Goal: Task Accomplishment & Management: Use online tool/utility

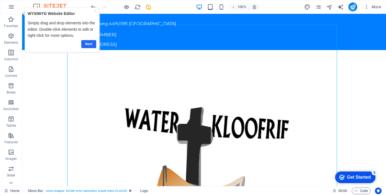
click at [85, 44] on link "Next" at bounding box center [88, 44] width 15 height 8
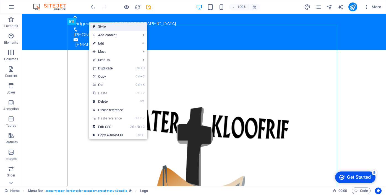
click at [100, 27] on link "Style" at bounding box center [118, 26] width 58 height 8
select select "rem"
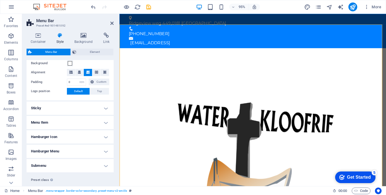
scroll to position [109, 0]
click at [154, 85] on div at bounding box center [260, 185] width 270 height 270
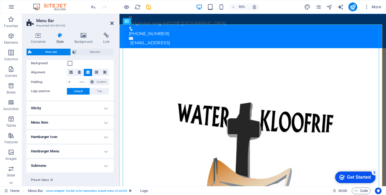
click at [113, 23] on icon at bounding box center [111, 23] width 3 height 4
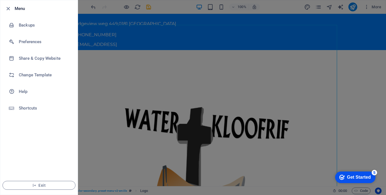
click at [46, 142] on ul "Menu Backups Preferences Share & Copy Website Change Template Help Shortcuts Ex…" at bounding box center [38, 97] width 77 height 194
click at [287, 102] on div at bounding box center [193, 97] width 386 height 195
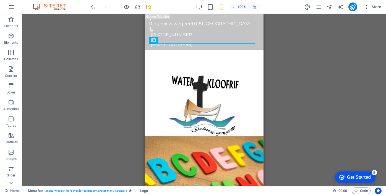
click at [305, 85] on div "Drag here to replace the existing content. Press “Ctrl” if you want to create a…" at bounding box center [204, 100] width 364 height 172
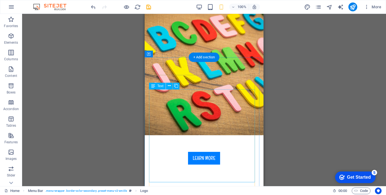
scroll to position [220, 0]
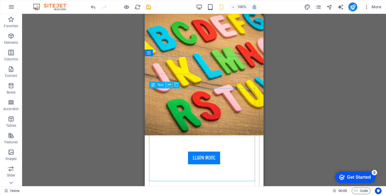
click at [169, 85] on icon at bounding box center [169, 85] width 3 height 6
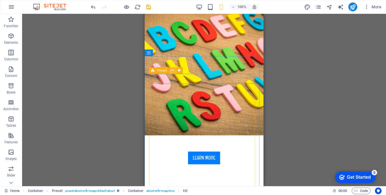
click at [173, 70] on icon at bounding box center [172, 70] width 3 height 6
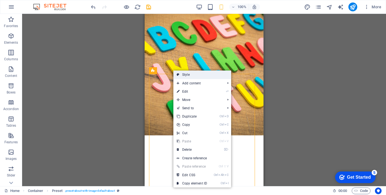
click at [185, 74] on link "Style" at bounding box center [202, 74] width 58 height 8
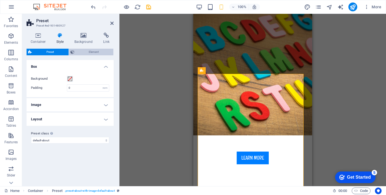
click at [76, 50] on span "Element" at bounding box center [94, 52] width 36 height 7
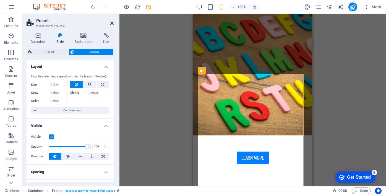
click at [111, 23] on icon at bounding box center [111, 23] width 3 height 4
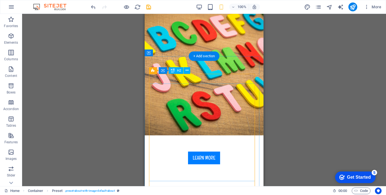
click at [180, 72] on span "H2" at bounding box center [179, 70] width 4 height 3
click at [188, 71] on icon at bounding box center [186, 70] width 3 height 6
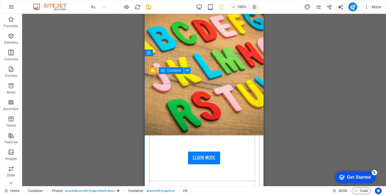
click at [187, 70] on icon at bounding box center [187, 70] width 3 height 6
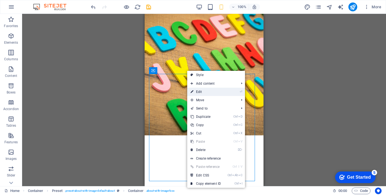
click at [203, 91] on link "⏎ Edit" at bounding box center [205, 92] width 37 height 8
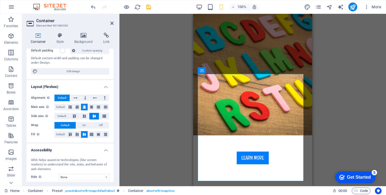
scroll to position [0, 0]
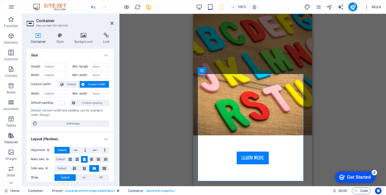
click at [13, 138] on icon "button" at bounding box center [11, 135] width 7 height 7
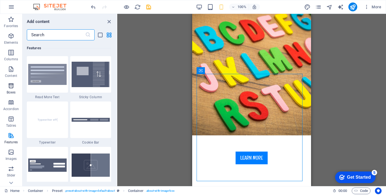
click at [11, 89] on span "Boxes" at bounding box center [11, 88] width 22 height 13
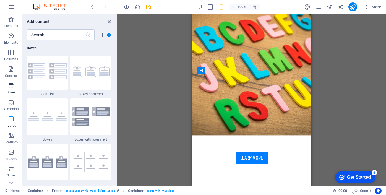
scroll to position [1525, 0]
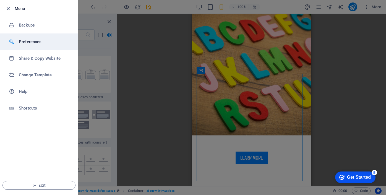
click at [26, 42] on h6 "Preferences" at bounding box center [44, 41] width 51 height 7
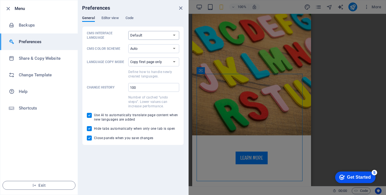
click at [170, 35] on select "Default Deutsch English Español Français Magyar Italiano Nederlands Polski Port…" at bounding box center [153, 35] width 51 height 9
click at [114, 48] on p "CMS Color Scheme" at bounding box center [106, 48] width 39 height 4
click at [128, 48] on select "Auto Dark Light" at bounding box center [153, 48] width 51 height 9
click at [153, 38] on select "Default Deutsch English Español Français Magyar Italiano Nederlands Polski Port…" at bounding box center [153, 35] width 51 height 9
click at [106, 75] on span at bounding box center [106, 74] width 39 height 10
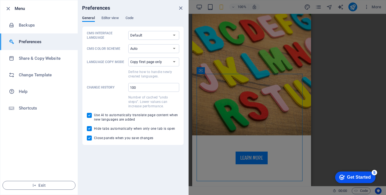
click at [128, 66] on select "Copy first page only Copy all pages" at bounding box center [153, 61] width 51 height 9
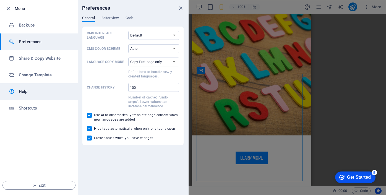
click at [23, 94] on h6 "Help" at bounding box center [44, 91] width 51 height 7
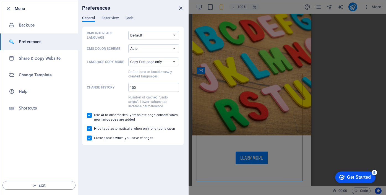
click at [181, 7] on icon "close" at bounding box center [180, 8] width 6 height 6
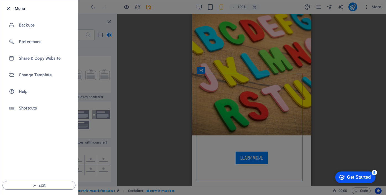
click at [7, 8] on icon "button" at bounding box center [8, 9] width 6 height 6
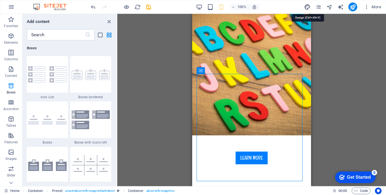
select select "px"
select select "400"
select select "px"
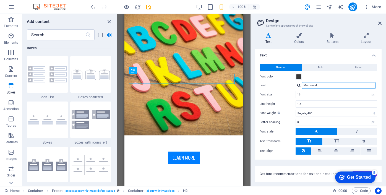
click at [328, 84] on input "Montserrat" at bounding box center [339, 85] width 74 height 7
click at [299, 85] on div at bounding box center [298, 85] width 3 height 4
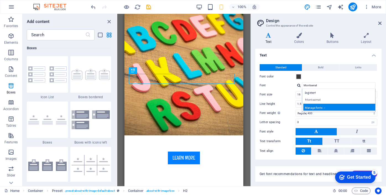
click at [318, 108] on div "Manage fonts →" at bounding box center [339, 107] width 73 height 7
select select "popularity"
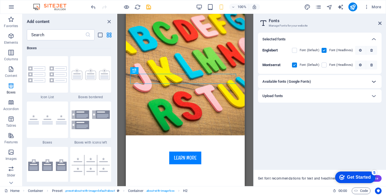
click at [372, 82] on icon at bounding box center [373, 81] width 7 height 7
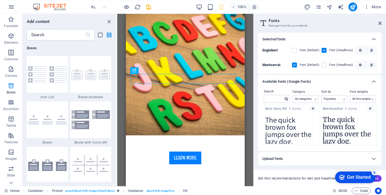
scroll to position [385, 0]
click at [370, 108] on icon "button" at bounding box center [370, 108] width 2 height 3
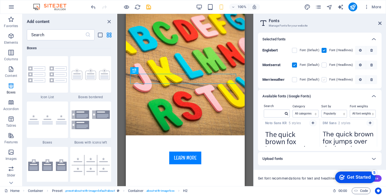
click at [326, 79] on label at bounding box center [323, 79] width 5 height 5
click at [0, 0] on input "checkbox" at bounding box center [0, 0] width 0 height 0
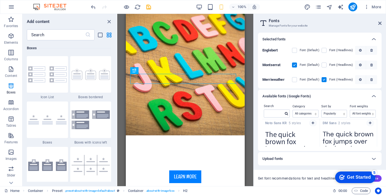
click at [378, 139] on div "Search Category All categories serif display monospace sans-serif handwriting S…" at bounding box center [320, 127] width 124 height 48
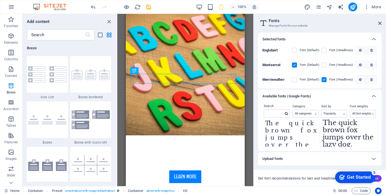
scroll to position [823, 0]
click at [377, 136] on div "Search Category All categories serif display monospace sans-serif handwriting S…" at bounding box center [320, 127] width 124 height 48
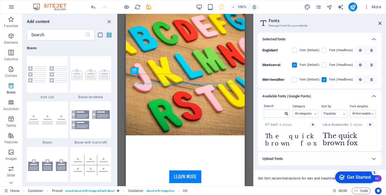
scroll to position [799, 0]
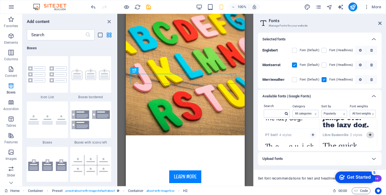
click at [369, 135] on icon "button" at bounding box center [370, 134] width 2 height 3
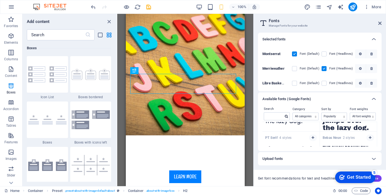
scroll to position [12, 0]
click at [325, 81] on label at bounding box center [323, 82] width 5 height 5
click at [0, 0] on Baskerville "checkbox" at bounding box center [0, 0] width 0 height 0
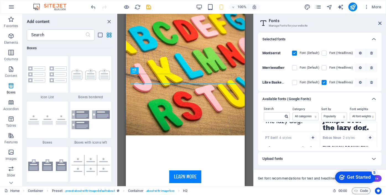
click at [378, 116] on div "Search Category All categories serif display monospace sans-serif handwriting S…" at bounding box center [320, 128] width 124 height 45
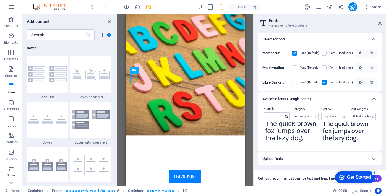
scroll to position [2018, 0]
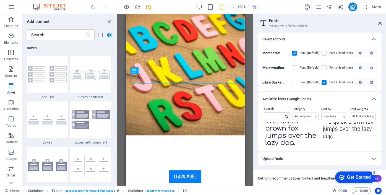
click at [377, 109] on div "Search Category All categories serif display monospace sans-serif handwriting S…" at bounding box center [320, 128] width 124 height 45
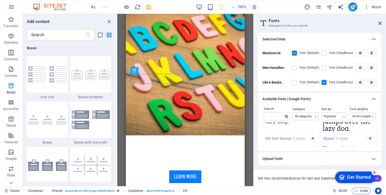
scroll to position [2170, 0]
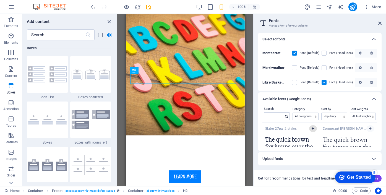
click at [313, 128] on icon "button" at bounding box center [312, 128] width 2 height 3
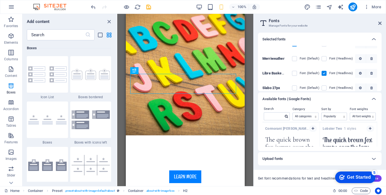
scroll to position [27, 0]
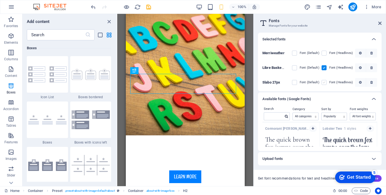
click at [322, 81] on label at bounding box center [323, 82] width 5 height 5
click at [0, 0] on 27px "checkbox" at bounding box center [0, 0] width 0 height 0
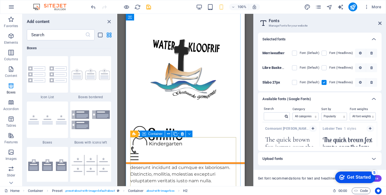
scroll to position [327, 0]
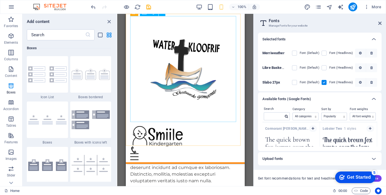
click at [210, 114] on div at bounding box center [185, 71] width 110 height 110
click at [206, 72] on div at bounding box center [185, 71] width 110 height 110
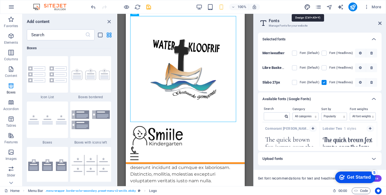
select select "px"
select select "400"
select select "px"
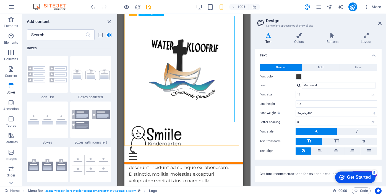
click at [202, 72] on div at bounding box center [184, 71] width 110 height 110
click at [221, 116] on div at bounding box center [184, 71] width 110 height 110
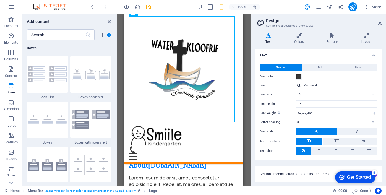
scroll to position [316, 0]
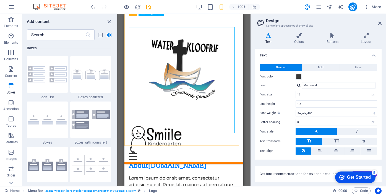
click at [200, 33] on div at bounding box center [184, 71] width 110 height 110
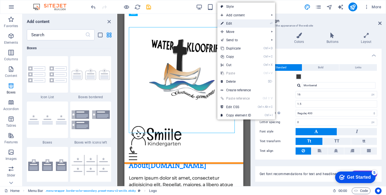
click at [230, 25] on link "⏎ Edit" at bounding box center [235, 23] width 37 height 8
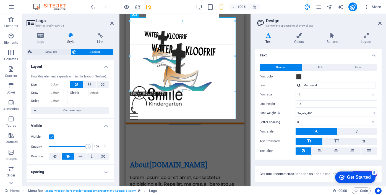
drag, startPoint x: 235, startPoint y: 122, endPoint x: 77, endPoint y: 52, distance: 173.5
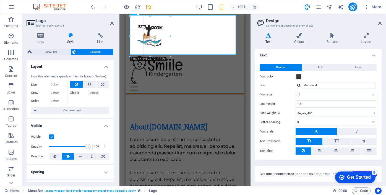
scroll to position [250, 0]
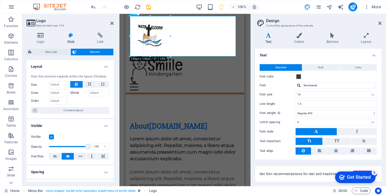
drag, startPoint x: 211, startPoint y: 97, endPoint x: 163, endPoint y: 56, distance: 63.3
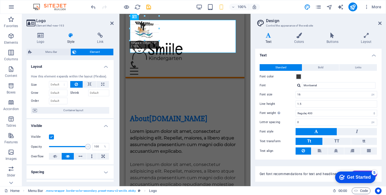
scroll to position [235, 0]
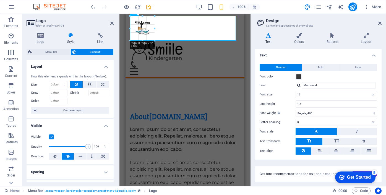
drag, startPoint x: 170, startPoint y: 57, endPoint x: 153, endPoint y: 40, distance: 23.7
click at [40, 37] on icon at bounding box center [41, 36] width 28 height 6
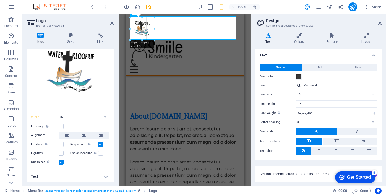
scroll to position [233, 0]
drag, startPoint x: 154, startPoint y: 40, endPoint x: 152, endPoint y: 34, distance: 6.6
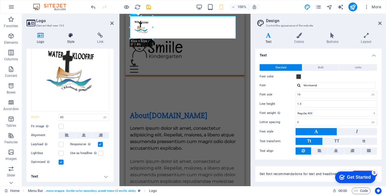
click at [70, 35] on icon at bounding box center [71, 36] width 28 height 6
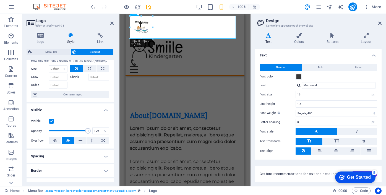
scroll to position [15, 0]
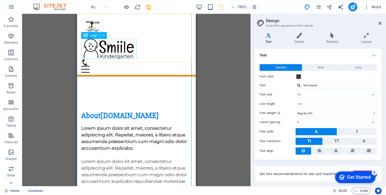
click at [107, 53] on div at bounding box center [136, 49] width 110 height 20
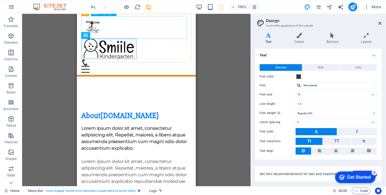
click at [97, 25] on div at bounding box center [136, 27] width 110 height 23
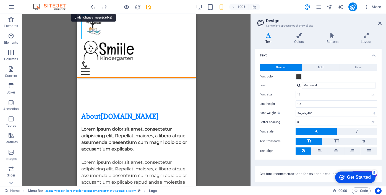
scroll to position [235, 0]
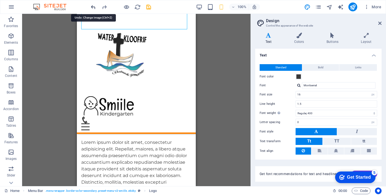
scroll to position [290, 0]
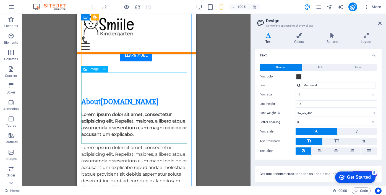
scroll to position [0, 0]
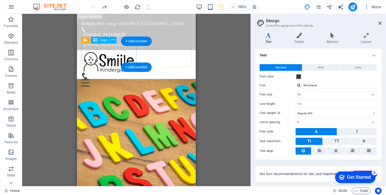
click at [123, 52] on div at bounding box center [136, 62] width 110 height 20
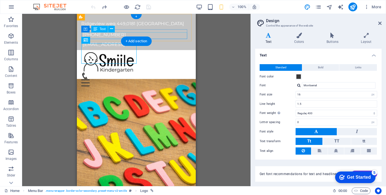
click at [172, 41] on div "[EMAIL_ADDRESS]" at bounding box center [137, 44] width 108 height 7
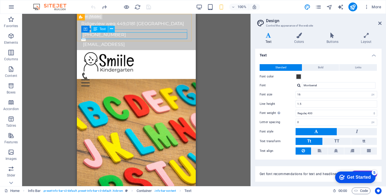
click at [110, 28] on icon at bounding box center [111, 29] width 3 height 6
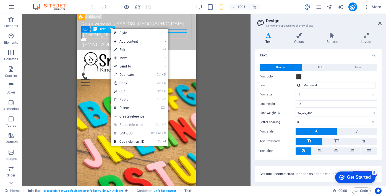
click at [110, 28] on icon at bounding box center [111, 29] width 3 height 6
click at [101, 41] on div "[EMAIL_ADDRESS]" at bounding box center [137, 44] width 108 height 7
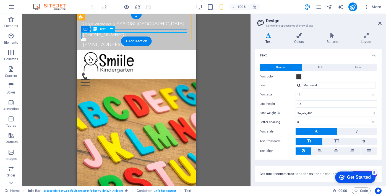
click at [101, 41] on div "[EMAIL_ADDRESS]" at bounding box center [137, 44] width 108 height 7
click at [115, 41] on div "[EMAIL_ADDRESS]" at bounding box center [137, 44] width 108 height 7
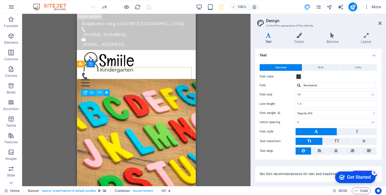
click at [100, 91] on icon at bounding box center [99, 93] width 3 height 6
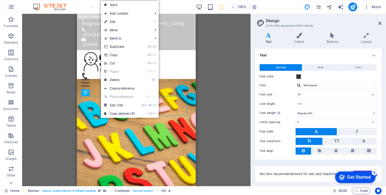
click at [114, 22] on link "⏎ Edit" at bounding box center [119, 22] width 37 height 8
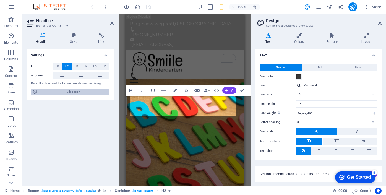
click at [80, 93] on span "Edit design" at bounding box center [73, 91] width 68 height 7
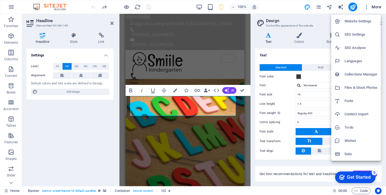
click at [365, 20] on h6 "Website Settings" at bounding box center [360, 21] width 33 height 7
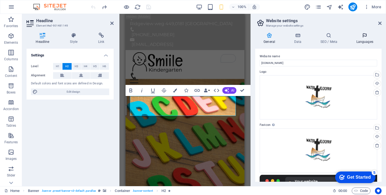
click at [365, 35] on icon at bounding box center [365, 36] width 34 height 6
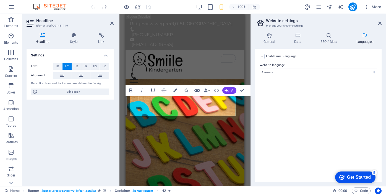
click at [263, 55] on label at bounding box center [262, 56] width 5 height 5
click at [0, 0] on input "Enable multilanguage To disable multilanguage delete all languages until only o…" at bounding box center [0, 0] width 0 height 0
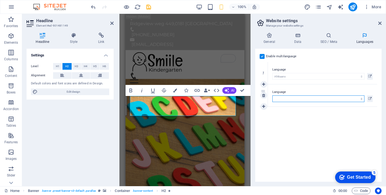
click at [330, 99] on select "Abkhazian Afar Afrikaans Akan Albanian Amharic Arabic Aragonese Armenian Assame…" at bounding box center [318, 98] width 92 height 7
select select "41"
click at [272, 95] on select "Abkhazian Afar Afrikaans Akan Albanian Amharic Arabic Aragonese Armenian Assame…" at bounding box center [318, 98] width 92 height 7
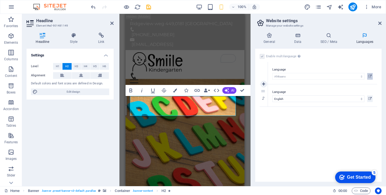
click at [368, 75] on icon at bounding box center [369, 76] width 3 height 7
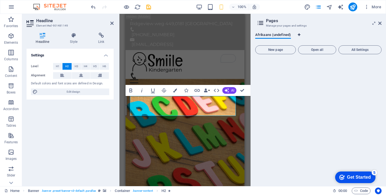
click at [298, 35] on icon "Language Tabs" at bounding box center [299, 34] width 2 height 3
select select "2"
select select "41"
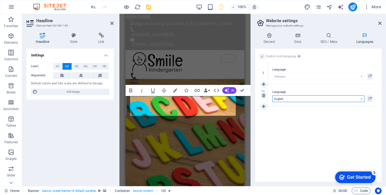
click at [361, 98] on select "Abkhazian Afar Afrikaans Akan Albanian Amharic Arabic Aragonese Armenian Assame…" at bounding box center [318, 98] width 92 height 7
click at [344, 133] on div "Enable multilanguage To disable multilanguage delete all languages until only o…" at bounding box center [318, 115] width 126 height 133
click at [369, 75] on icon at bounding box center [369, 76] width 3 height 7
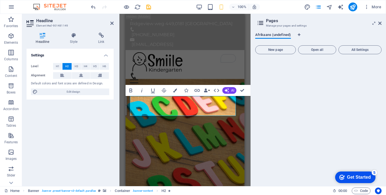
click at [274, 36] on span "Afrikaans (undefined)" at bounding box center [273, 36] width 36 height 8
click at [298, 35] on icon "Language Tabs" at bounding box center [299, 34] width 2 height 3
select select "2"
select select "41"
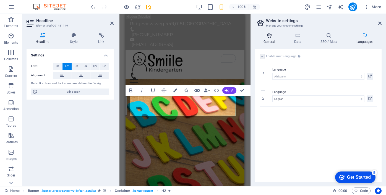
click at [270, 36] on icon at bounding box center [269, 36] width 28 height 6
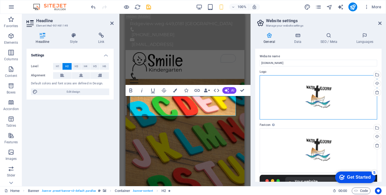
click at [311, 95] on div "Drag files here, click to choose files or select files from Files or our free s…" at bounding box center [318, 97] width 117 height 44
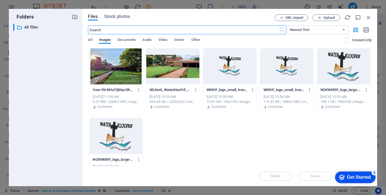
click at [231, 61] on div at bounding box center [229, 66] width 53 height 36
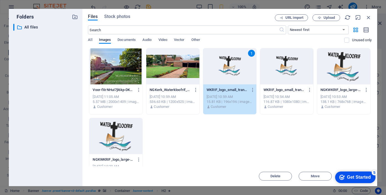
click at [347, 177] on div "Get Started" at bounding box center [359, 177] width 24 height 5
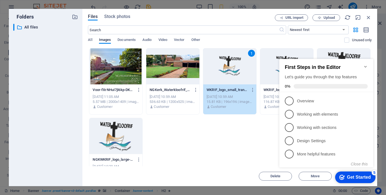
click at [365, 64] on icon "Minimize checklist" at bounding box center [365, 66] width 4 height 4
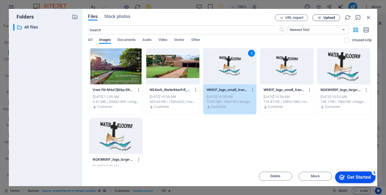
click at [326, 17] on span "Upload" at bounding box center [328, 17] width 11 height 3
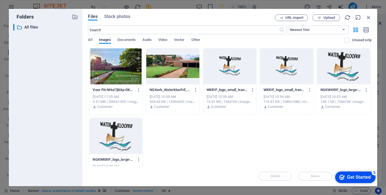
click at [228, 73] on div at bounding box center [229, 66] width 53 height 36
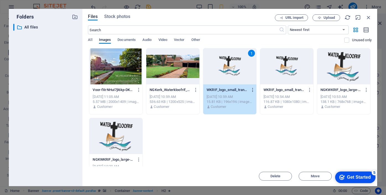
click at [253, 89] on icon "button" at bounding box center [252, 89] width 5 height 5
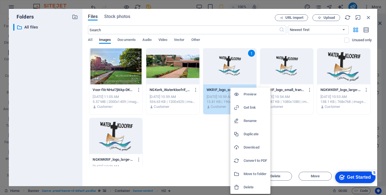
click at [249, 120] on h6 "Rename" at bounding box center [254, 120] width 23 height 7
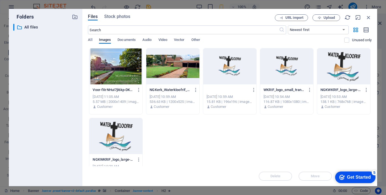
scroll to position [0, 112]
click at [240, 90] on input "WKRIF_logo_small_transparent-OIAKfX2_UJc1JNFi8JFSkQ-wgTFRCXsCoBnz0eX9s-IWQ.png" at bounding box center [227, 90] width 43 height 4
click at [233, 88] on input "WKRIF_logo_small_transparent-OIAKfX2_UJc1JNFi8JFSkQ-wgTFRCXsCoBnz0eX9s-IWQ.png" at bounding box center [227, 90] width 43 height 4
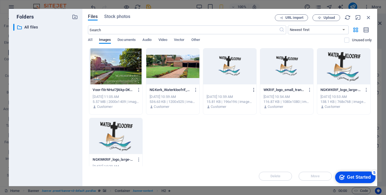
click at [251, 90] on icon "button" at bounding box center [253, 89] width 5 height 5
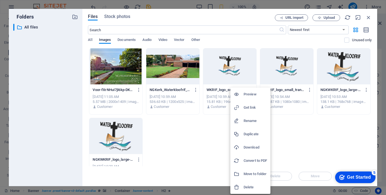
click at [227, 91] on div at bounding box center [193, 97] width 386 height 195
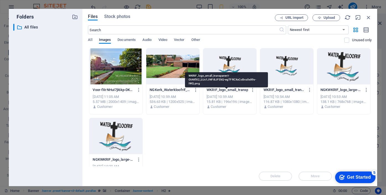
click at [245, 90] on p "WKRIF_logo_small_transparent-OIAKfX2_UJc1JNFi8JFSkQ-wgTFRCXsCoBnz0eX9s-IWQ.png" at bounding box center [226, 89] width 41 height 5
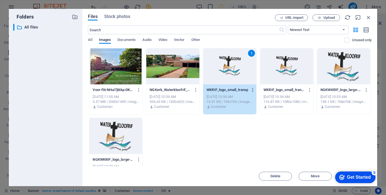
click at [252, 89] on icon "button" at bounding box center [252, 89] width 5 height 5
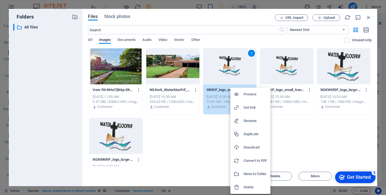
click at [248, 120] on h6 "Rename" at bounding box center [254, 120] width 23 height 7
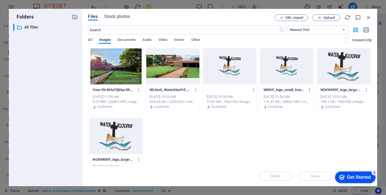
scroll to position [0, 112]
click at [240, 90] on input "WKRIF_logo_small_transparent-OIAKfX2_UJc1JNFi8JFSkQ-wgTFRCXsCoBnz0eX9s-IWQ.png" at bounding box center [227, 90] width 43 height 4
click at [240, 90] on input "WKRIF_logo_small_transparent-OIAKfX2_UJc1JNFi8JFSkQ-wgTFRCXsCoBnz0eX9s-IWQ.Wpng" at bounding box center [227, 90] width 43 height 4
type input "WKRIF_logo_small_transparent-OIAKfX2_UJc1JNFi8JFSkQ-wgTFRCXsCoBnz0eX9s-IWQ.Wpng"
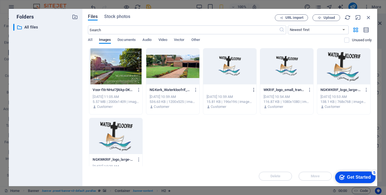
click at [252, 91] on icon "button" at bounding box center [253, 89] width 5 height 5
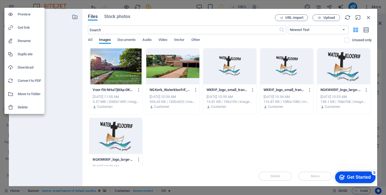
click at [232, 70] on div at bounding box center [193, 97] width 386 height 195
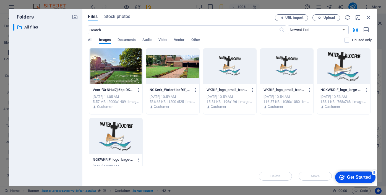
click at [232, 70] on div at bounding box center [229, 66] width 53 height 36
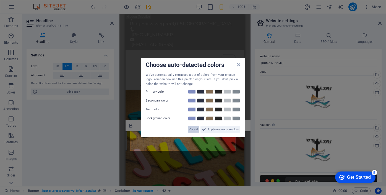
click at [194, 129] on span "Cancel" at bounding box center [193, 129] width 8 height 7
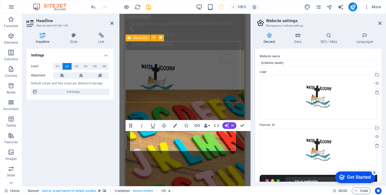
click at [214, 86] on div "Menu Home About us Services Courses Teachers Gallery Contact" at bounding box center [184, 87] width 119 height 75
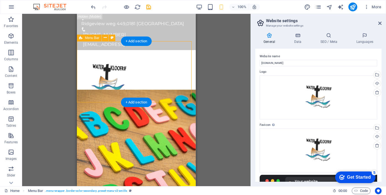
click at [158, 91] on div "Menu Home About us Services Courses Teachers Gallery Contact" at bounding box center [136, 87] width 119 height 75
click at [158, 51] on div "Menu Home About us Services Courses Teachers Gallery Contact" at bounding box center [136, 87] width 119 height 75
select select "rem"
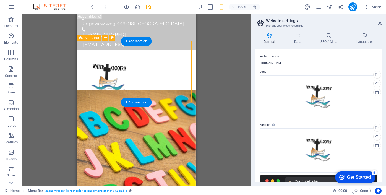
select select "rem"
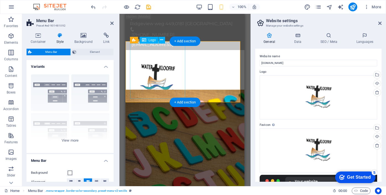
select select "DISABLED_OPTION_VALUE"
type input "1"
type input "0.5"
type input "1"
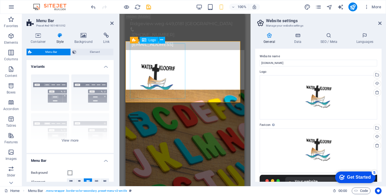
click at [154, 86] on div at bounding box center [185, 79] width 110 height 55
click at [163, 87] on div at bounding box center [185, 79] width 110 height 55
select select "px"
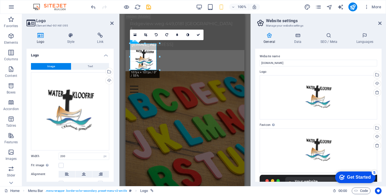
drag, startPoint x: 185, startPoint y: 98, endPoint x: 156, endPoint y: 65, distance: 44.1
type input "96"
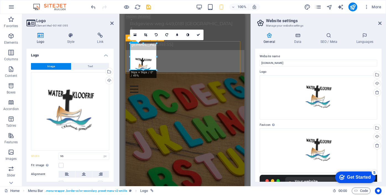
click at [185, 60] on div "Menu Home About us Services Courses Teachers Gallery Contact" at bounding box center [184, 73] width 119 height 46
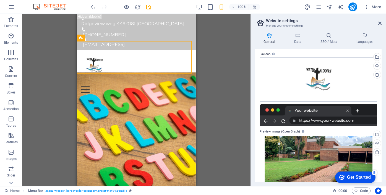
scroll to position [78, 0]
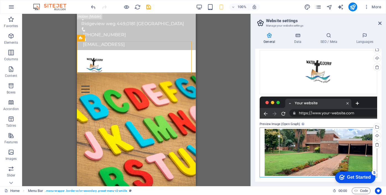
click at [295, 147] on div "Drag files here, click to choose files or select files from Files or our free s…" at bounding box center [318, 152] width 117 height 50
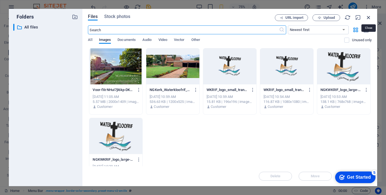
click at [367, 18] on icon "button" at bounding box center [368, 17] width 6 height 6
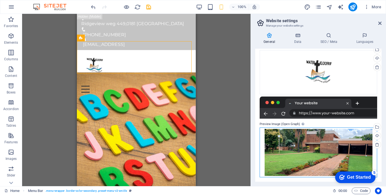
click at [323, 144] on div "Drag files here, click to choose files or select files from Files or our free s…" at bounding box center [318, 152] width 117 height 50
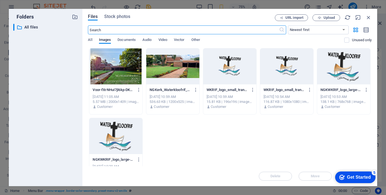
click at [111, 71] on div at bounding box center [115, 66] width 53 height 36
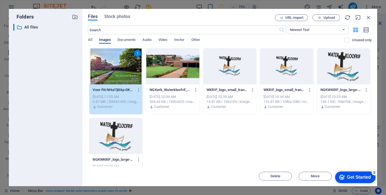
click at [113, 63] on div "1" at bounding box center [115, 66] width 53 height 36
click at [114, 63] on div "1" at bounding box center [115, 66] width 53 height 36
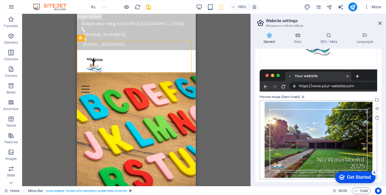
scroll to position [107, 0]
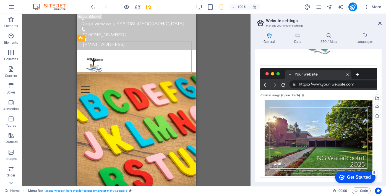
click at [292, 96] on label "Preview Image (Open Graph) This image will be shown when the website is shared …" at bounding box center [318, 95] width 117 height 7
click at [298, 34] on icon at bounding box center [297, 36] width 24 height 6
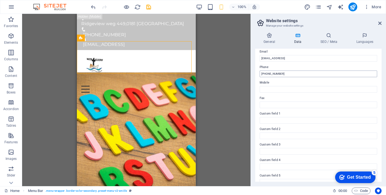
scroll to position [111, 0]
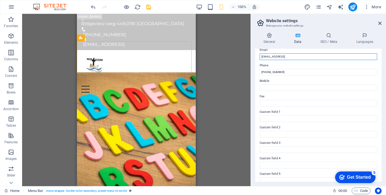
drag, startPoint x: 325, startPoint y: 56, endPoint x: 253, endPoint y: 59, distance: 72.2
click at [253, 59] on div "General Data SEO / Meta Languages Website name [DOMAIN_NAME] Logo Drag files he…" at bounding box center [318, 107] width 135 height 158
type input "[EMAIL_ADDRESS][DOMAIN_NAME]"
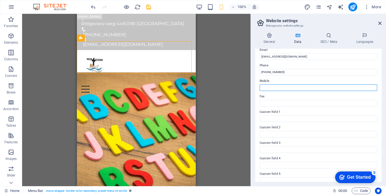
click at [283, 88] on input "Mobile" at bounding box center [318, 87] width 117 height 7
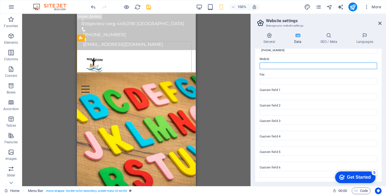
scroll to position [132, 0]
click at [329, 36] on icon at bounding box center [329, 36] width 34 height 6
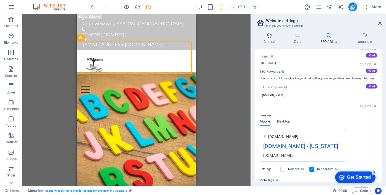
scroll to position [0, 0]
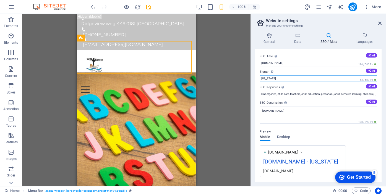
click at [272, 80] on input "[US_STATE]" at bounding box center [318, 78] width 117 height 7
drag, startPoint x: 272, startPoint y: 80, endPoint x: 256, endPoint y: 75, distance: 17.3
click at [255, 78] on div "General Data SEO / Meta Languages Website name [DOMAIN_NAME] Logo Drag files he…" at bounding box center [318, 107] width 135 height 158
type input "Gestuurde Gemeente"
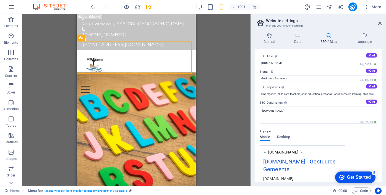
click at [269, 95] on input "kindergarten, child care, teachers, child education, preschool, child-centered …" at bounding box center [318, 94] width 117 height 7
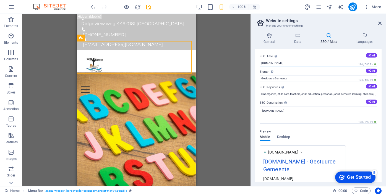
drag, startPoint x: 294, startPoint y: 63, endPoint x: 260, endPoint y: 63, distance: 33.7
click at [260, 63] on input "[DOMAIN_NAME]" at bounding box center [318, 63] width 117 height 7
type input "n"
type input "NGK Waterkloofrif"
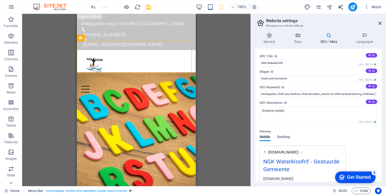
click at [326, 57] on label "SEO Title The title of your website - make it something that stands out in sear…" at bounding box center [318, 56] width 117 height 7
click at [326, 60] on input "NGK Waterkloofrif" at bounding box center [318, 63] width 117 height 7
click at [364, 36] on icon at bounding box center [365, 36] width 34 height 6
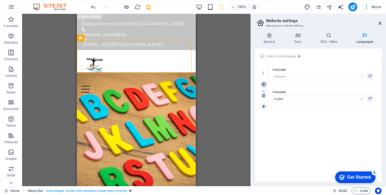
click at [263, 85] on icon at bounding box center [263, 84] width 3 height 4
select select
select select "41"
click at [361, 98] on select "Abkhazian Afar Afrikaans Akan Albanian Amharic Arabic Aragonese Armenian Assame…" at bounding box center [318, 98] width 92 height 7
click at [293, 104] on div "Language Abkhazian Afar Afrikaans Akan Albanian Amharic Arabic Aragonese Armeni…" at bounding box center [322, 95] width 109 height 22
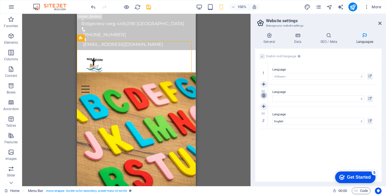
click at [264, 95] on icon at bounding box center [263, 95] width 3 height 4
select select "41"
click at [264, 95] on icon at bounding box center [263, 95] width 3 height 4
click at [263, 56] on label at bounding box center [262, 56] width 5 height 5
click at [0, 0] on input "Enable multilanguage To disable multilanguage delete all languages until only o…" at bounding box center [0, 0] width 0 height 0
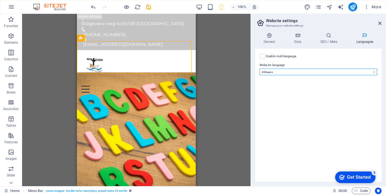
click at [285, 73] on select "Abkhazian Afar Afrikaans Akan Albanian Amharic Arabic Aragonese Armenian Assame…" at bounding box center [318, 72] width 117 height 7
click at [260, 69] on select "Abkhazian Afar Afrikaans Akan Albanian Amharic Arabic Aragonese Armenian Assame…" at bounding box center [318, 72] width 117 height 7
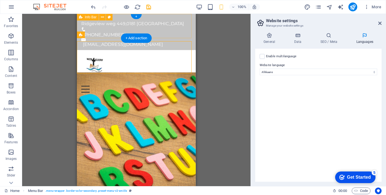
click at [174, 28] on div "[STREET_ADDRESS] [PHONE_NUMBER] [EMAIL_ADDRESS][DOMAIN_NAME]" at bounding box center [136, 32] width 119 height 36
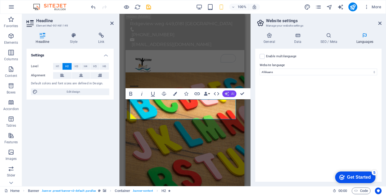
click at [232, 93] on span "AI" at bounding box center [232, 93] width 3 height 3
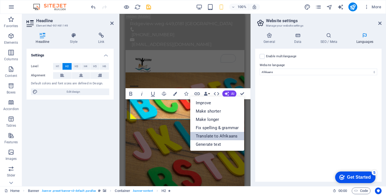
click at [219, 136] on link "Translate to Afrikaans" at bounding box center [217, 136] width 54 height 8
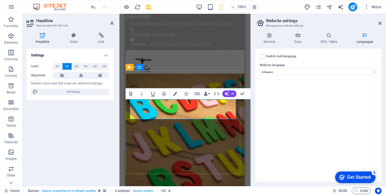
click at [176, 94] on icon "button" at bounding box center [175, 94] width 4 height 4
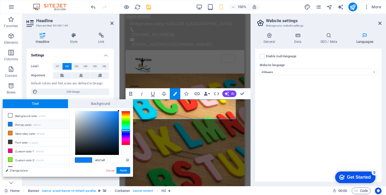
click at [125, 151] on div at bounding box center [125, 151] width 9 height 8
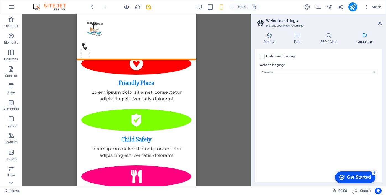
scroll to position [335, 0]
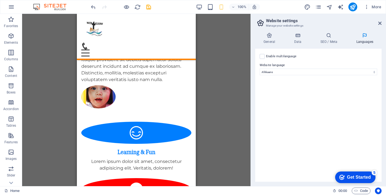
drag, startPoint x: 192, startPoint y: 54, endPoint x: 276, endPoint y: 39, distance: 85.1
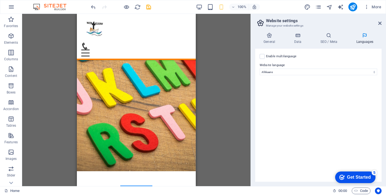
scroll to position [0, 0]
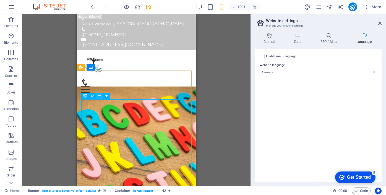
click at [101, 95] on icon at bounding box center [99, 96] width 3 height 6
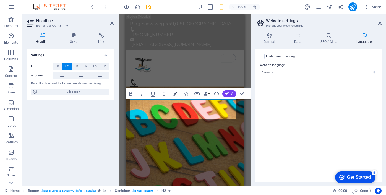
click at [175, 94] on icon "button" at bounding box center [175, 94] width 4 height 4
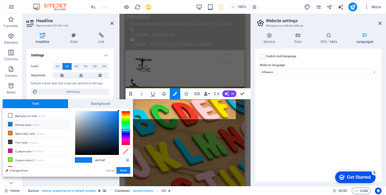
scroll to position [5, 0]
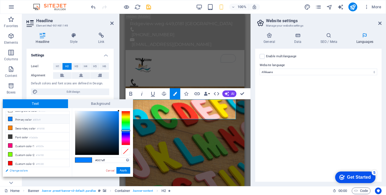
click at [25, 170] on link "Change colors" at bounding box center [35, 170] width 64 height 7
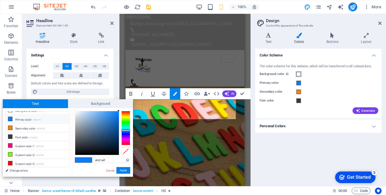
click at [299, 74] on span at bounding box center [298, 74] width 4 height 4
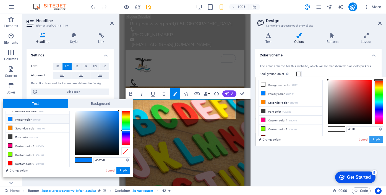
click at [375, 139] on button "Apply" at bounding box center [376, 139] width 14 height 7
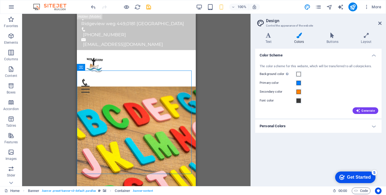
click at [217, 142] on div "H2 Banner Banner Container Container Button Spacer H1 Menu Bar Logo Image Menu …" at bounding box center [136, 100] width 228 height 172
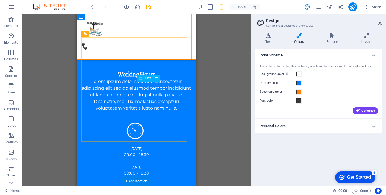
scroll to position [661, 0]
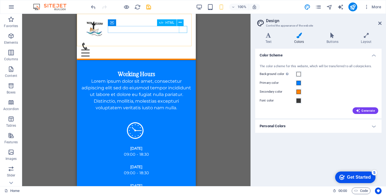
click at [182, 49] on div "Menu" at bounding box center [136, 52] width 110 height 7
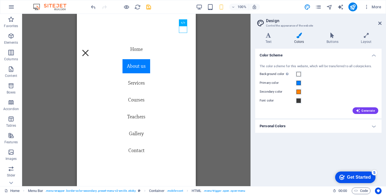
click at [217, 55] on div "H2 Banner Banner Container Container Button Spacer H1 Menu Bar Logo Image Menu …" at bounding box center [136, 100] width 228 height 172
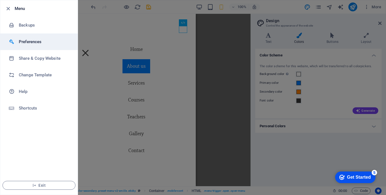
click at [22, 42] on h6 "Preferences" at bounding box center [44, 41] width 51 height 7
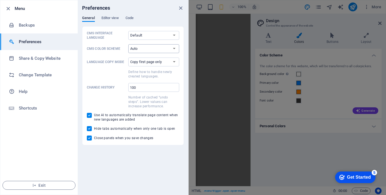
click at [174, 48] on select "Auto Dark Light" at bounding box center [153, 48] width 51 height 9
click at [102, 71] on span at bounding box center [106, 74] width 39 height 10
click at [128, 66] on select "Copy first page only Copy all pages" at bounding box center [153, 61] width 51 height 9
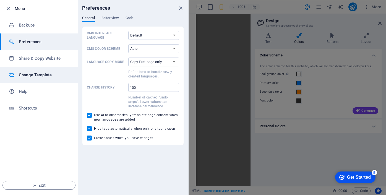
click at [36, 74] on h6 "Change Template" at bounding box center [44, 75] width 51 height 7
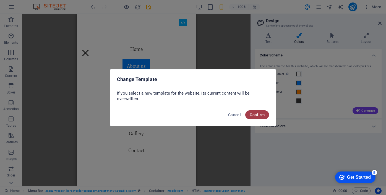
click at [257, 115] on span "Confirm" at bounding box center [257, 114] width 15 height 4
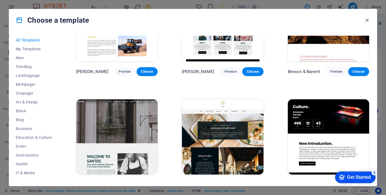
scroll to position [5017, 0]
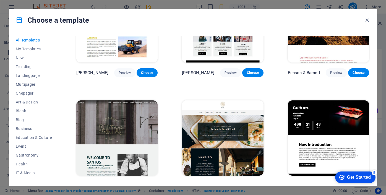
click at [232, 184] on span "Preview" at bounding box center [230, 186] width 12 height 4
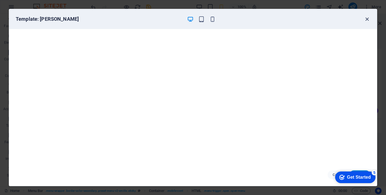
click at [366, 20] on icon "button" at bounding box center [367, 19] width 6 height 6
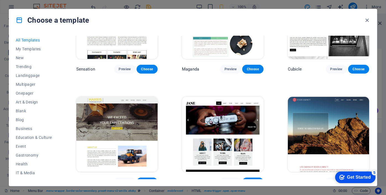
scroll to position [4907, 0]
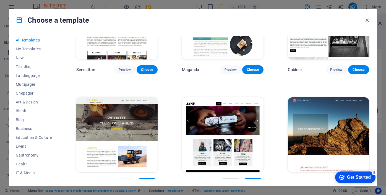
click at [230, 180] on span "Preview" at bounding box center [230, 182] width 12 height 4
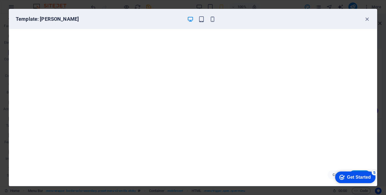
scroll to position [0, 0]
click at [367, 18] on icon "button" at bounding box center [367, 19] width 6 height 6
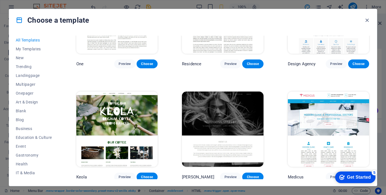
scroll to position [4687, 0]
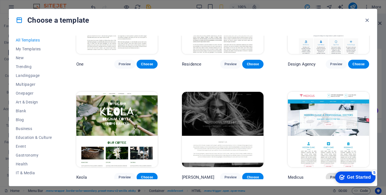
click at [337, 175] on span "Preview" at bounding box center [336, 177] width 12 height 4
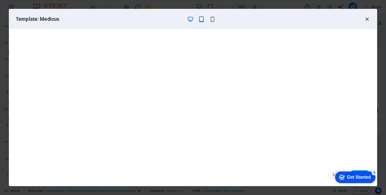
click at [367, 18] on icon "button" at bounding box center [367, 19] width 6 height 6
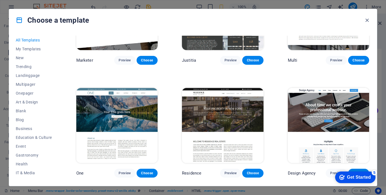
scroll to position [4577, 0]
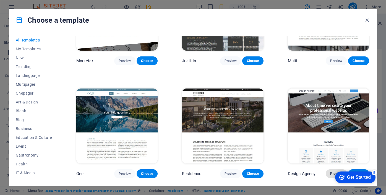
click at [334, 171] on span "Preview" at bounding box center [336, 173] width 12 height 4
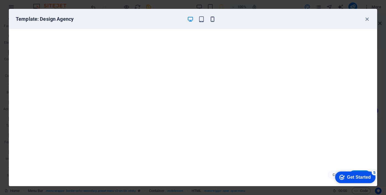
click at [213, 17] on icon "button" at bounding box center [212, 19] width 6 height 6
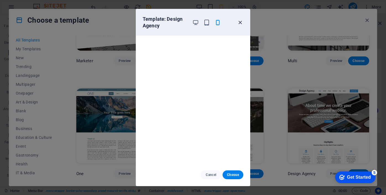
click at [239, 23] on icon "button" at bounding box center [240, 22] width 6 height 6
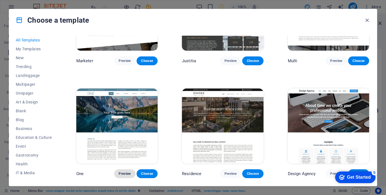
click at [125, 171] on span "Preview" at bounding box center [125, 173] width 12 height 4
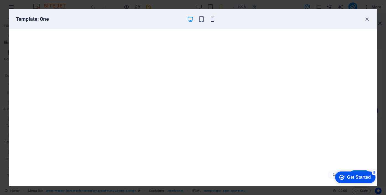
click at [211, 19] on icon "button" at bounding box center [212, 19] width 6 height 6
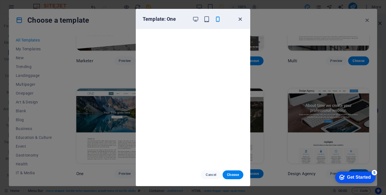
click at [240, 19] on icon "button" at bounding box center [240, 19] width 6 height 6
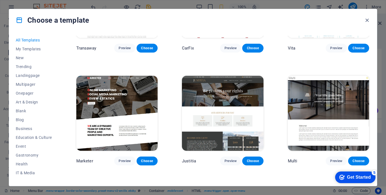
scroll to position [4477, 0]
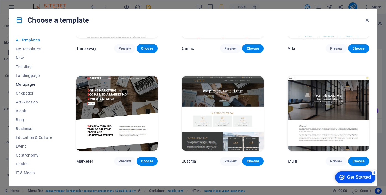
click at [29, 85] on span "Multipager" at bounding box center [34, 84] width 36 height 4
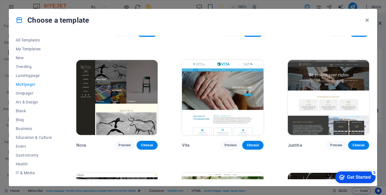
scroll to position [2122, 0]
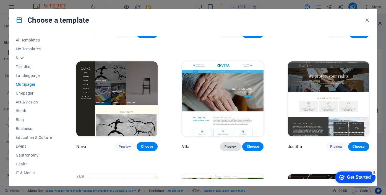
click at [230, 144] on span "Preview" at bounding box center [230, 146] width 12 height 4
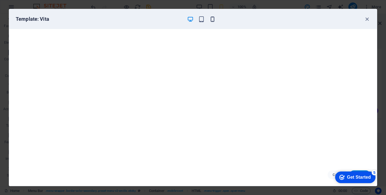
click at [213, 19] on icon "button" at bounding box center [212, 19] width 6 height 6
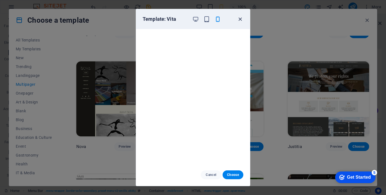
click at [241, 19] on icon "button" at bounding box center [240, 19] width 6 height 6
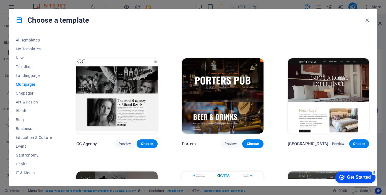
scroll to position [2011, 0]
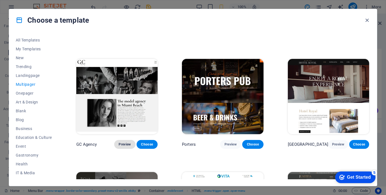
click at [125, 142] on span "Preview" at bounding box center [125, 144] width 12 height 4
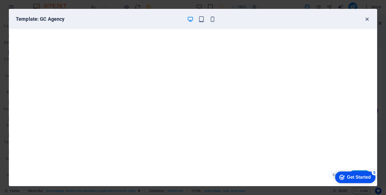
click at [365, 18] on icon "button" at bounding box center [367, 19] width 6 height 6
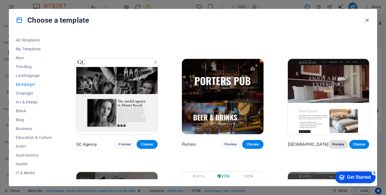
click at [340, 142] on span "Preview" at bounding box center [337, 144] width 11 height 4
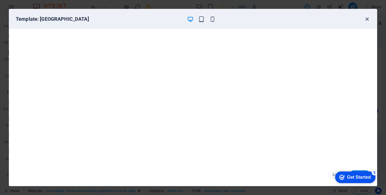
click at [365, 19] on icon "button" at bounding box center [367, 19] width 6 height 6
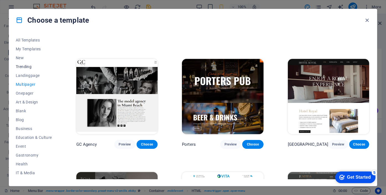
click at [29, 67] on span "Trending" at bounding box center [34, 66] width 36 height 4
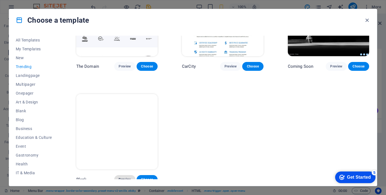
click at [128, 177] on span "Preview" at bounding box center [125, 179] width 12 height 4
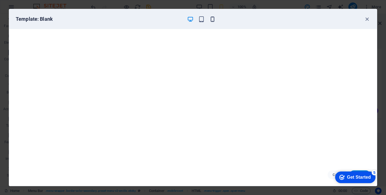
click at [211, 22] on icon "button" at bounding box center [212, 19] width 6 height 6
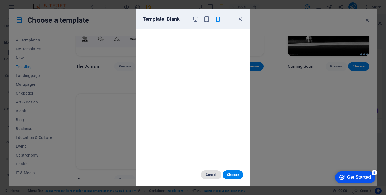
click at [212, 176] on span "Cancel" at bounding box center [211, 174] width 12 height 4
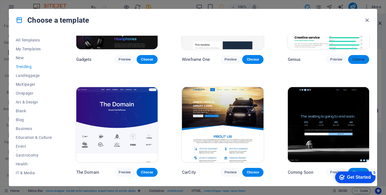
scroll to position [401, 0]
click at [337, 57] on span "Preview" at bounding box center [336, 59] width 12 height 4
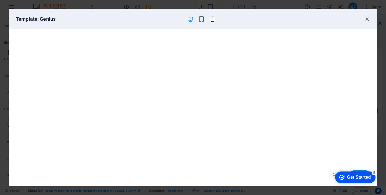
click at [213, 18] on icon "button" at bounding box center [212, 19] width 6 height 6
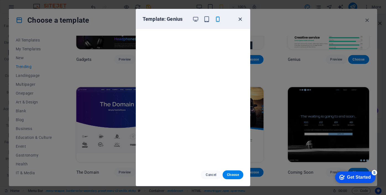
click at [242, 19] on icon "button" at bounding box center [240, 19] width 6 height 6
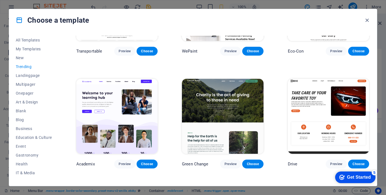
scroll to position [183, 0]
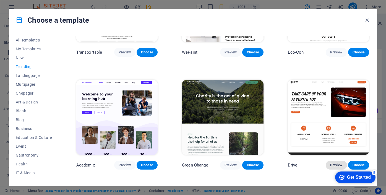
click at [333, 163] on span "Preview" at bounding box center [336, 165] width 12 height 4
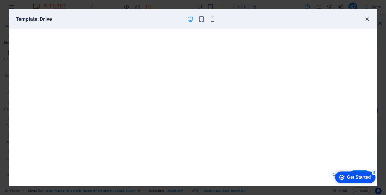
click at [369, 19] on icon "button" at bounding box center [367, 19] width 6 height 6
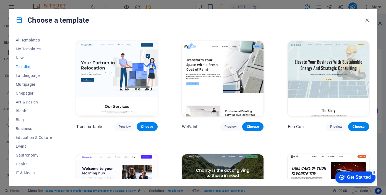
scroll to position [109, 0]
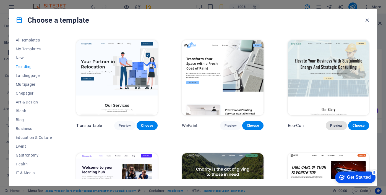
click at [334, 123] on span "Preview" at bounding box center [336, 125] width 12 height 4
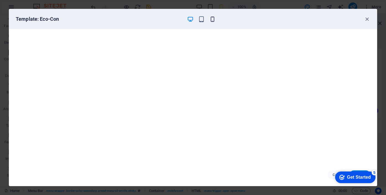
click at [214, 18] on icon "button" at bounding box center [212, 19] width 6 height 6
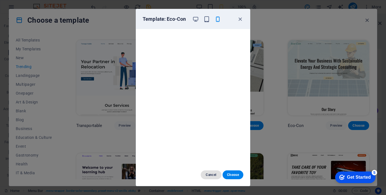
click at [213, 174] on span "Cancel" at bounding box center [211, 174] width 12 height 4
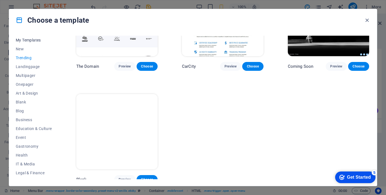
scroll to position [9, 0]
click at [27, 121] on span "Business" at bounding box center [34, 119] width 36 height 4
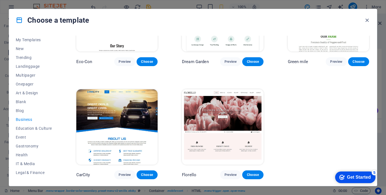
scroll to position [59, 0]
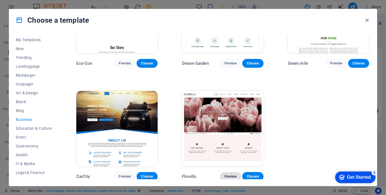
click at [229, 174] on span "Preview" at bounding box center [230, 176] width 12 height 4
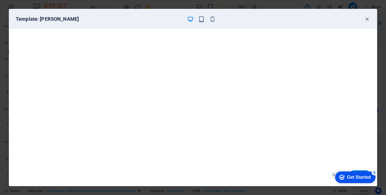
scroll to position [1, 0]
click at [366, 19] on icon "button" at bounding box center [367, 19] width 6 height 6
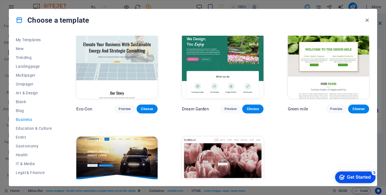
scroll to position [0, 0]
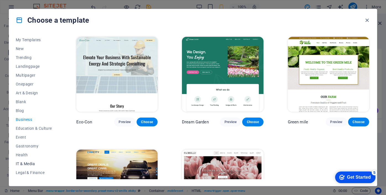
click at [34, 164] on span "IT & Media" at bounding box center [34, 163] width 36 height 4
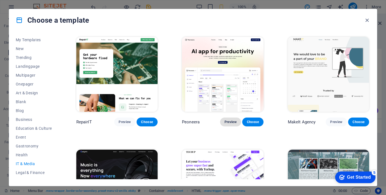
click at [231, 121] on span "Preview" at bounding box center [230, 122] width 12 height 4
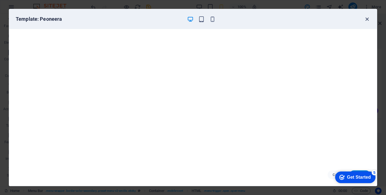
click at [368, 19] on icon "button" at bounding box center [367, 19] width 6 height 6
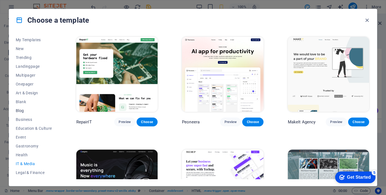
click at [21, 111] on span "Blog" at bounding box center [34, 110] width 36 height 4
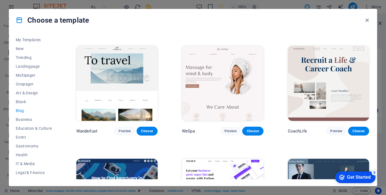
scroll to position [330, 0]
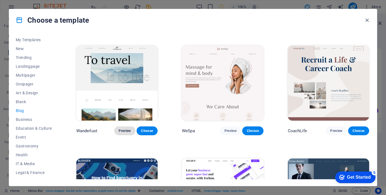
click at [124, 129] on span "Preview" at bounding box center [125, 131] width 12 height 4
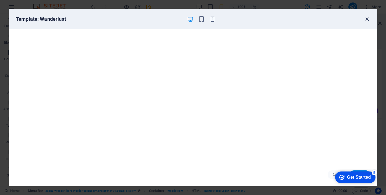
click at [367, 17] on icon "button" at bounding box center [367, 19] width 6 height 6
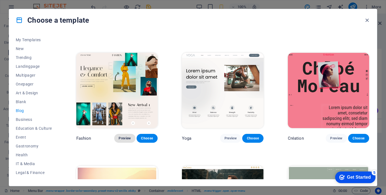
scroll to position [549, 0]
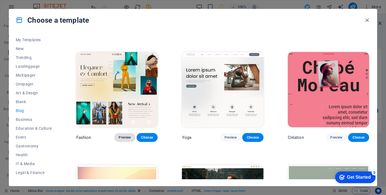
click at [126, 135] on button "Preview" at bounding box center [124, 137] width 21 height 9
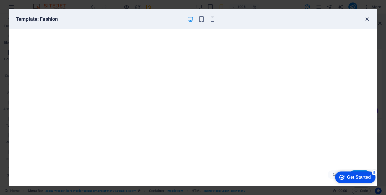
click at [367, 18] on icon "button" at bounding box center [367, 19] width 6 height 6
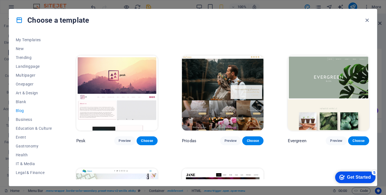
scroll to position [659, 0]
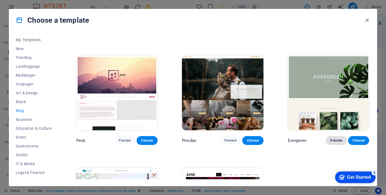
click at [334, 138] on span "Preview" at bounding box center [336, 140] width 12 height 4
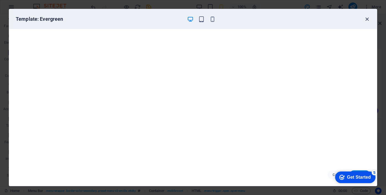
click at [366, 18] on icon "button" at bounding box center [367, 19] width 6 height 6
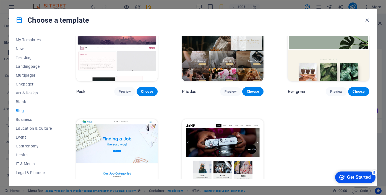
scroll to position [731, 0]
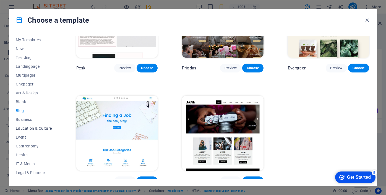
click at [29, 129] on span "Education & Culture" at bounding box center [34, 128] width 36 height 4
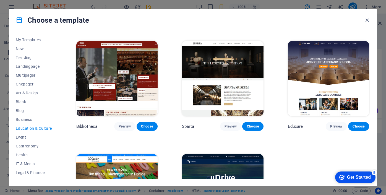
scroll to position [109, 0]
click at [334, 124] on span "Preview" at bounding box center [336, 126] width 12 height 4
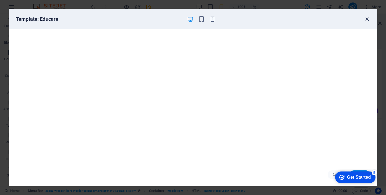
click at [366, 18] on icon "button" at bounding box center [367, 19] width 6 height 6
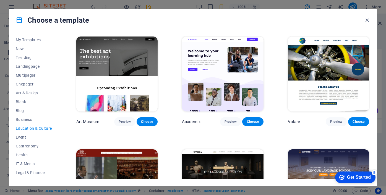
scroll to position [0, 0]
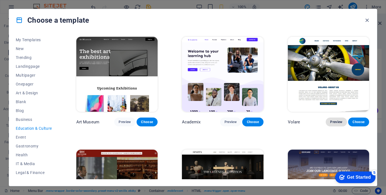
click at [334, 122] on span "Preview" at bounding box center [336, 122] width 12 height 4
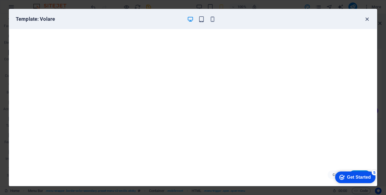
click at [366, 18] on icon "button" at bounding box center [367, 19] width 6 height 6
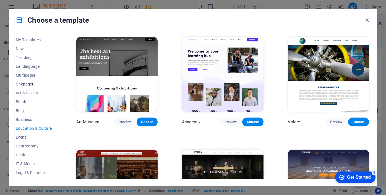
click at [30, 86] on span "Onepager" at bounding box center [34, 84] width 36 height 4
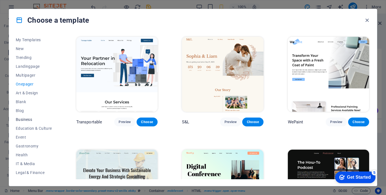
click at [31, 120] on span "Business" at bounding box center [34, 119] width 36 height 4
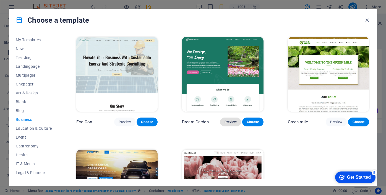
click at [230, 123] on span "Preview" at bounding box center [230, 122] width 12 height 4
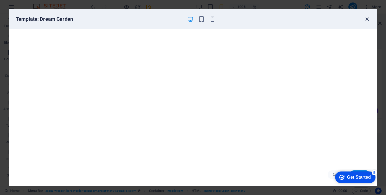
click at [366, 17] on icon "button" at bounding box center [367, 19] width 6 height 6
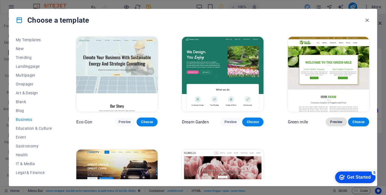
click at [334, 121] on span "Preview" at bounding box center [336, 122] width 12 height 4
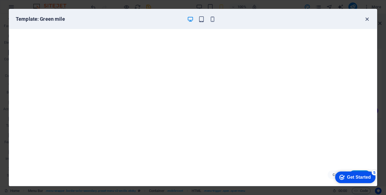
click at [365, 19] on icon "button" at bounding box center [367, 19] width 6 height 6
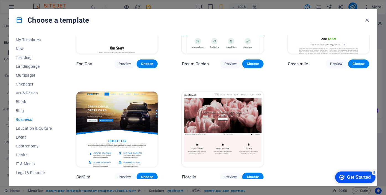
scroll to position [59, 0]
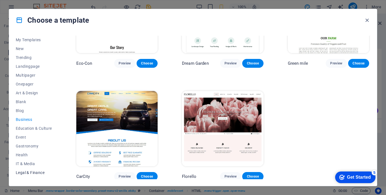
click at [36, 173] on span "Legal & Finance" at bounding box center [34, 172] width 36 height 4
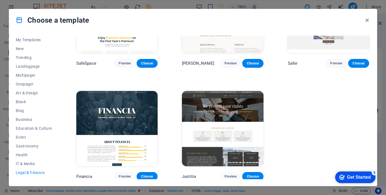
scroll to position [0, 0]
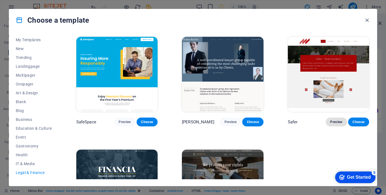
click at [334, 121] on span "Preview" at bounding box center [336, 122] width 12 height 4
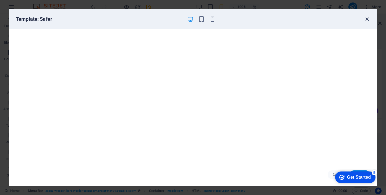
click at [366, 19] on icon "button" at bounding box center [367, 19] width 6 height 6
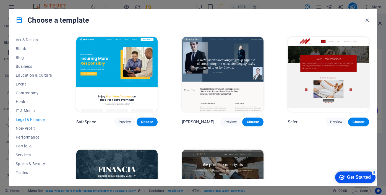
scroll to position [78, 0]
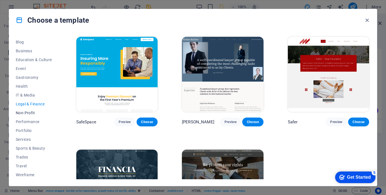
click at [32, 113] on span "Non-Profit" at bounding box center [34, 113] width 36 height 4
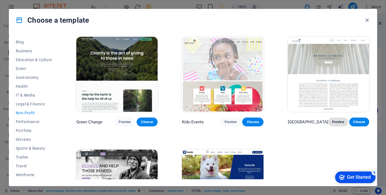
click at [336, 122] on span "Preview" at bounding box center [337, 122] width 11 height 4
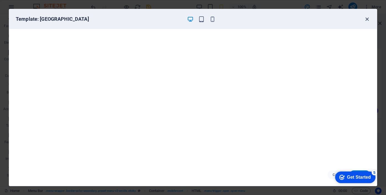
click at [365, 18] on icon "button" at bounding box center [367, 19] width 6 height 6
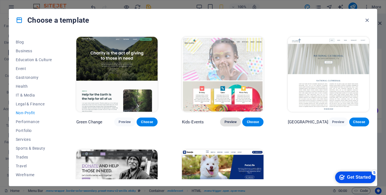
click at [232, 121] on span "Preview" at bounding box center [230, 122] width 12 height 4
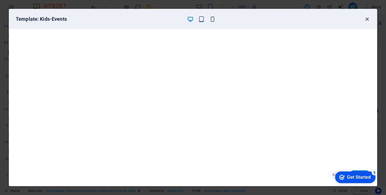
click at [366, 18] on icon "button" at bounding box center [367, 19] width 6 height 6
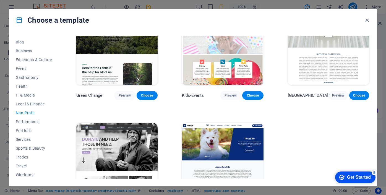
scroll to position [59, 0]
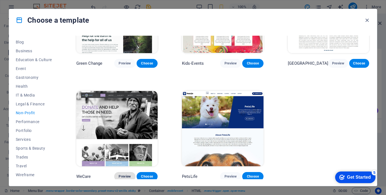
click at [125, 176] on span "Preview" at bounding box center [125, 176] width 12 height 4
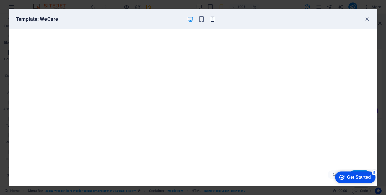
click at [214, 20] on icon "button" at bounding box center [212, 19] width 6 height 6
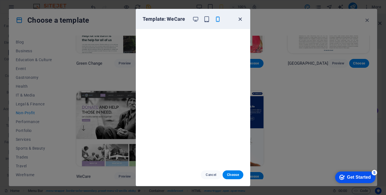
click at [240, 20] on icon "button" at bounding box center [240, 19] width 6 height 6
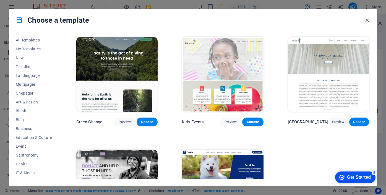
scroll to position [78, 0]
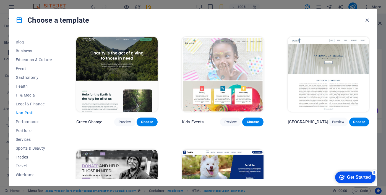
click at [25, 157] on span "Trades" at bounding box center [34, 157] width 36 height 4
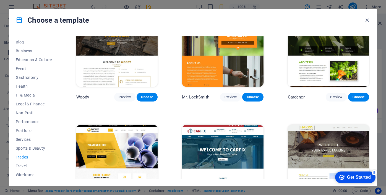
scroll to position [171, 0]
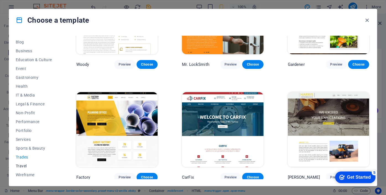
click at [21, 166] on span "Travel" at bounding box center [34, 166] width 36 height 4
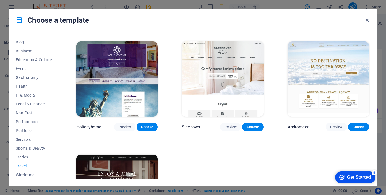
scroll to position [109, 0]
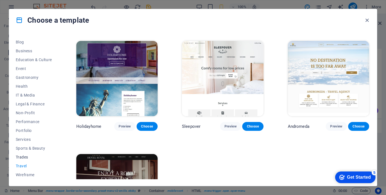
click at [26, 157] on span "Trades" at bounding box center [34, 157] width 36 height 4
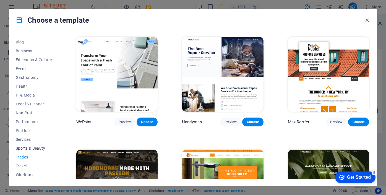
click at [26, 149] on span "Sports & Beauty" at bounding box center [34, 148] width 36 height 4
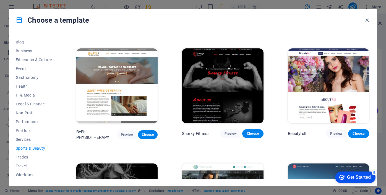
scroll to position [328, 0]
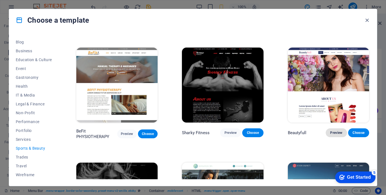
click at [337, 130] on span "Preview" at bounding box center [336, 132] width 12 height 4
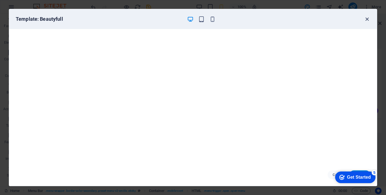
click at [365, 20] on icon "button" at bounding box center [367, 19] width 6 height 6
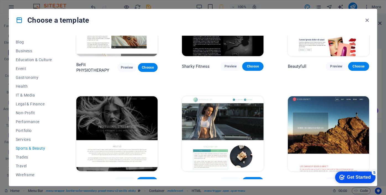
scroll to position [397, 0]
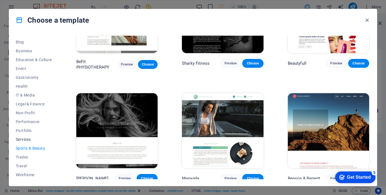
click at [19, 138] on span "Services" at bounding box center [34, 139] width 36 height 4
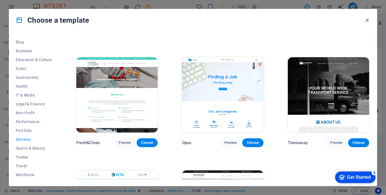
scroll to position [545, 0]
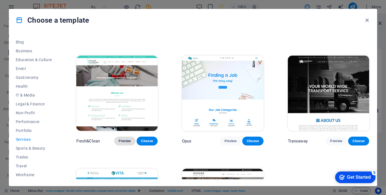
click at [125, 139] on span "Preview" at bounding box center [125, 141] width 12 height 4
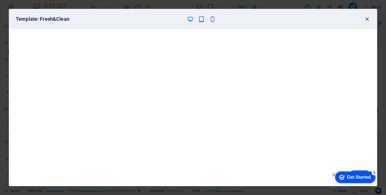
click at [365, 20] on icon "button" at bounding box center [367, 19] width 6 height 6
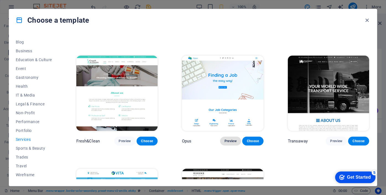
click at [230, 139] on span "Preview" at bounding box center [230, 141] width 12 height 4
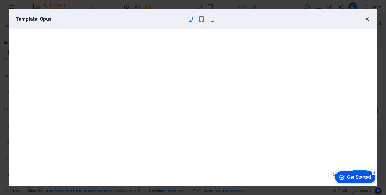
click at [366, 19] on icon "button" at bounding box center [367, 19] width 6 height 6
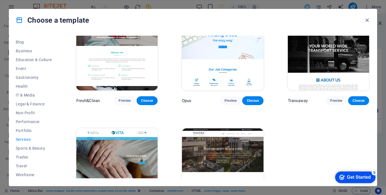
scroll to position [619, 0]
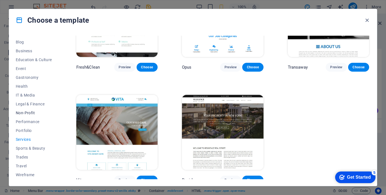
click at [27, 114] on span "Non-Profit" at bounding box center [34, 113] width 36 height 4
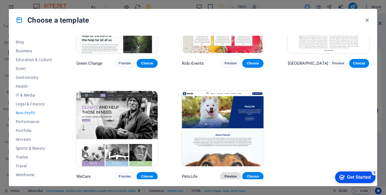
click at [229, 175] on span "Preview" at bounding box center [230, 176] width 12 height 4
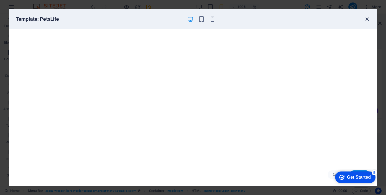
click at [369, 19] on icon "button" at bounding box center [367, 19] width 6 height 6
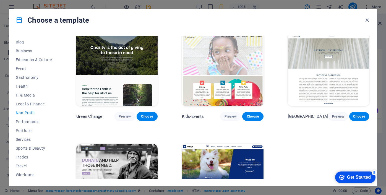
scroll to position [0, 0]
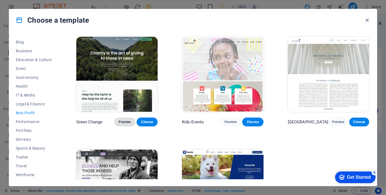
click at [125, 120] on span "Preview" at bounding box center [125, 122] width 12 height 4
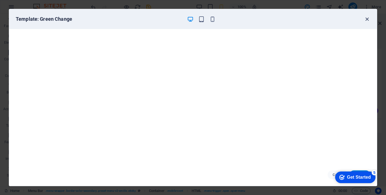
click at [366, 18] on icon "button" at bounding box center [367, 19] width 6 height 6
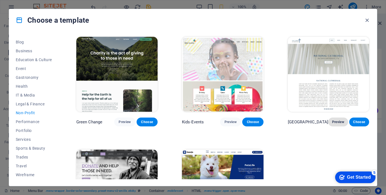
click at [336, 123] on span "Preview" at bounding box center [337, 122] width 11 height 4
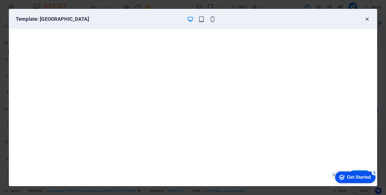
click at [367, 17] on icon "button" at bounding box center [367, 19] width 6 height 6
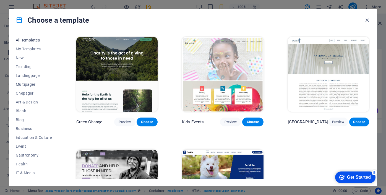
click at [33, 40] on span "All Templates" at bounding box center [34, 40] width 36 height 4
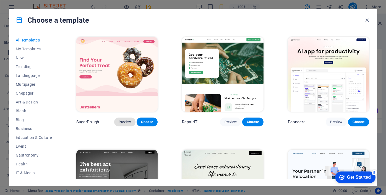
click at [127, 121] on span "Preview" at bounding box center [125, 122] width 12 height 4
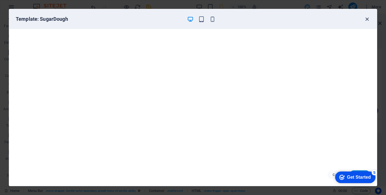
click at [368, 19] on icon "button" at bounding box center [367, 19] width 6 height 6
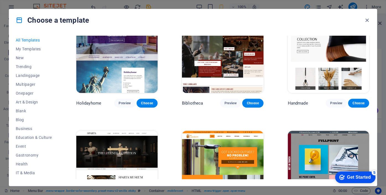
scroll to position [2955, 0]
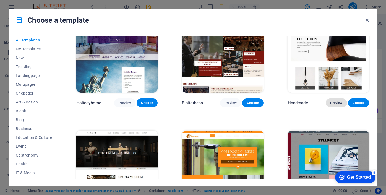
click at [336, 101] on span "Preview" at bounding box center [336, 103] width 12 height 4
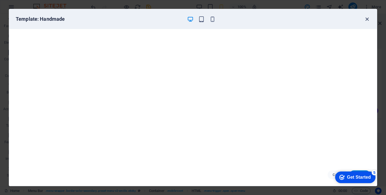
click at [366, 18] on icon "button" at bounding box center [367, 19] width 6 height 6
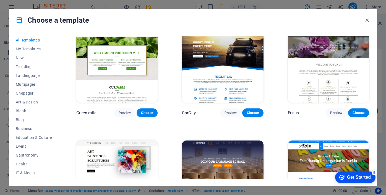
scroll to position [3284, 0]
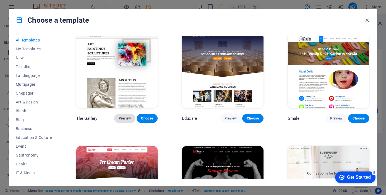
click at [127, 116] on span "Preview" at bounding box center [125, 118] width 12 height 4
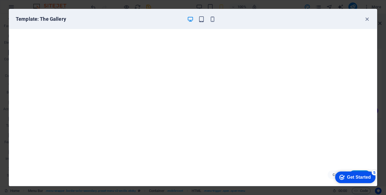
scroll to position [3393, 0]
click at [367, 19] on icon "button" at bounding box center [367, 19] width 6 height 6
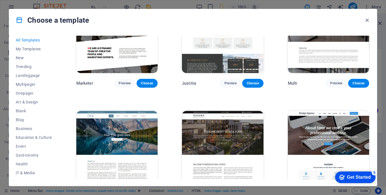
scroll to position [4555, 0]
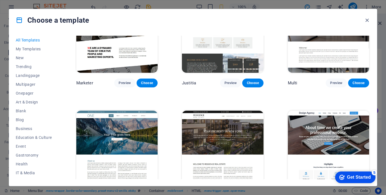
click at [129, 193] on span "Preview" at bounding box center [125, 195] width 12 height 4
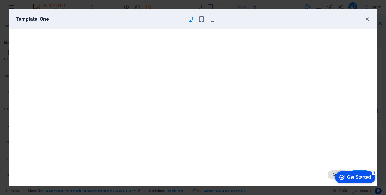
click at [329, 176] on button "Cancel" at bounding box center [338, 174] width 21 height 9
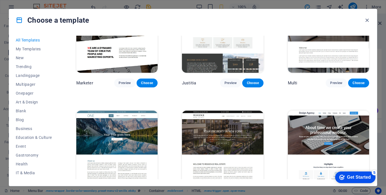
click at [152, 193] on span "Choose" at bounding box center [147, 195] width 12 height 4
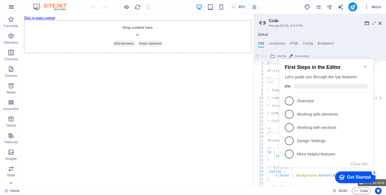
click at [12, 6] on icon "button" at bounding box center [11, 7] width 7 height 7
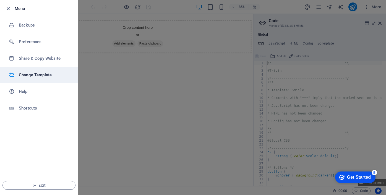
click at [35, 73] on h6 "Change Template" at bounding box center [44, 75] width 51 height 7
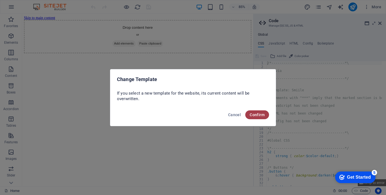
click at [259, 116] on span "Confirm" at bounding box center [257, 114] width 15 height 4
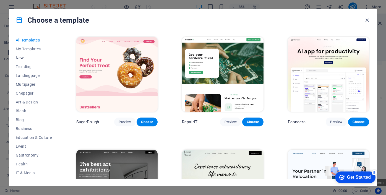
click at [24, 59] on span "New" at bounding box center [34, 58] width 36 height 4
click at [23, 68] on span "Trending" at bounding box center [34, 66] width 36 height 4
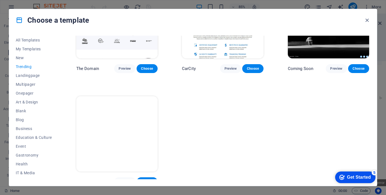
scroll to position [507, 0]
